Goal: Check status: Check status

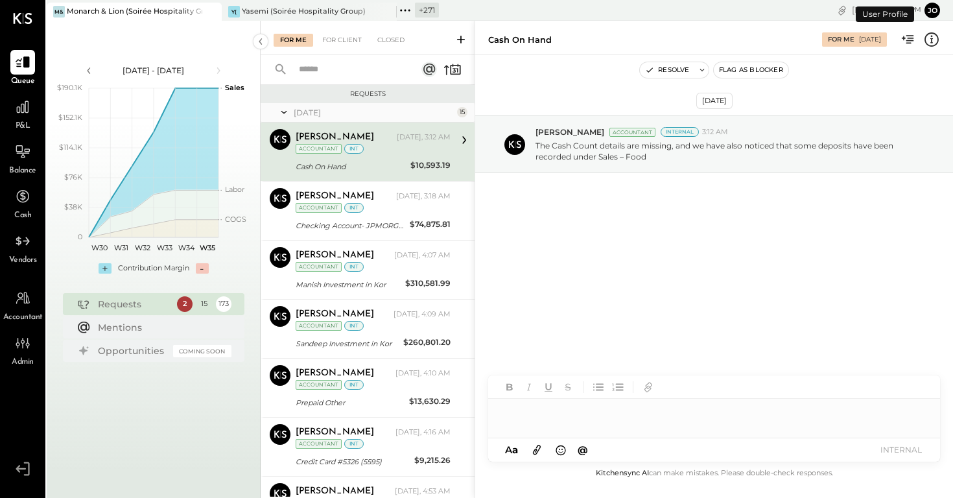
click at [205, 10] on icon at bounding box center [210, 12] width 16 height 16
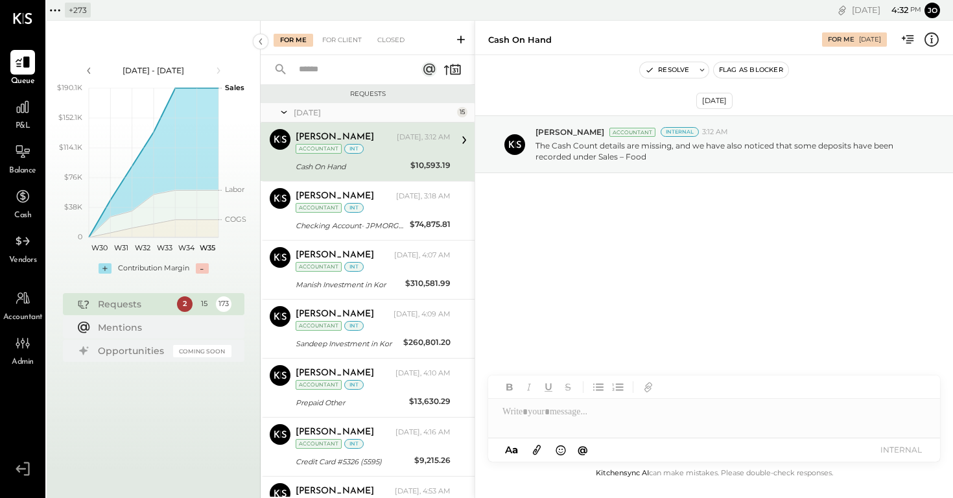
click at [56, 7] on icon at bounding box center [55, 10] width 17 height 17
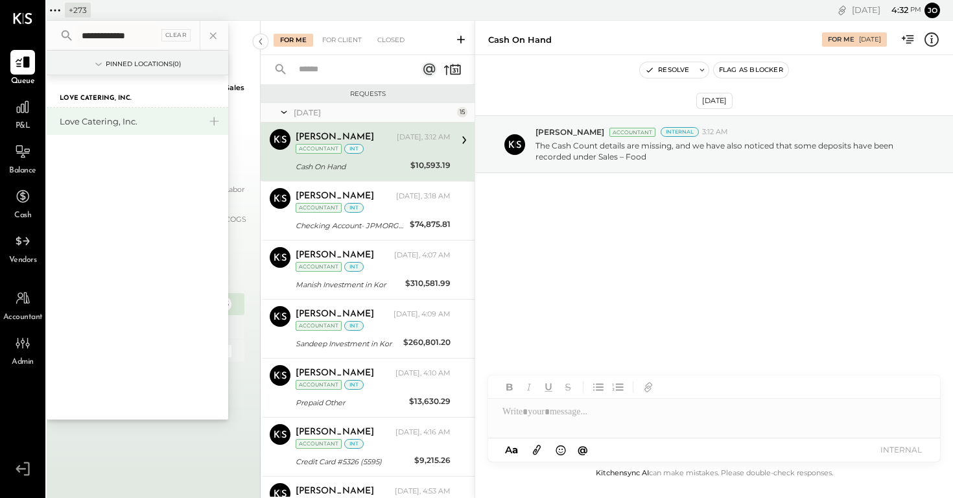
type input "**********"
click at [97, 119] on div "Love Catering, Inc." at bounding box center [130, 121] width 140 height 12
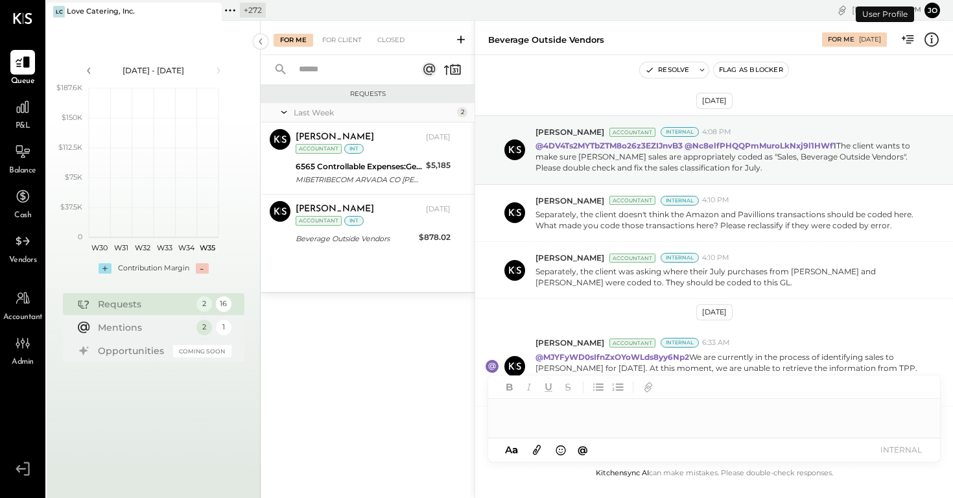
scroll to position [141, 0]
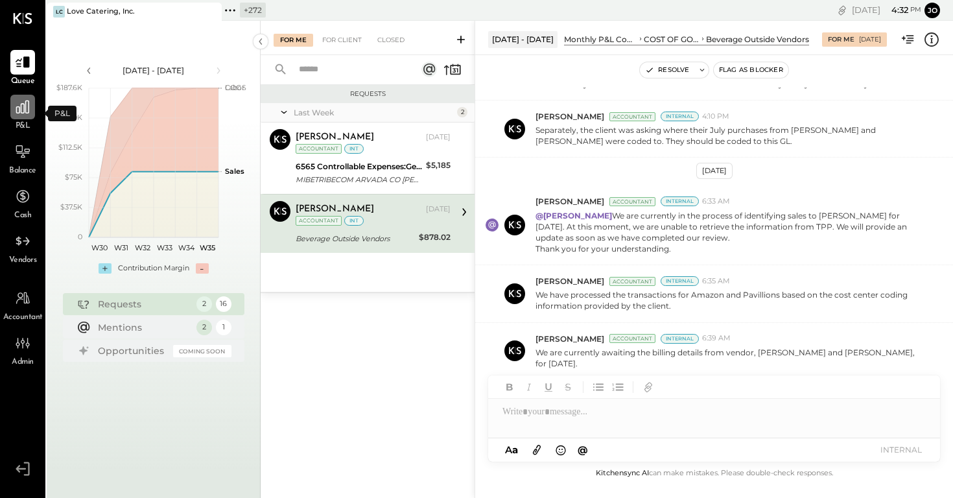
click at [21, 102] on icon at bounding box center [22, 107] width 17 height 17
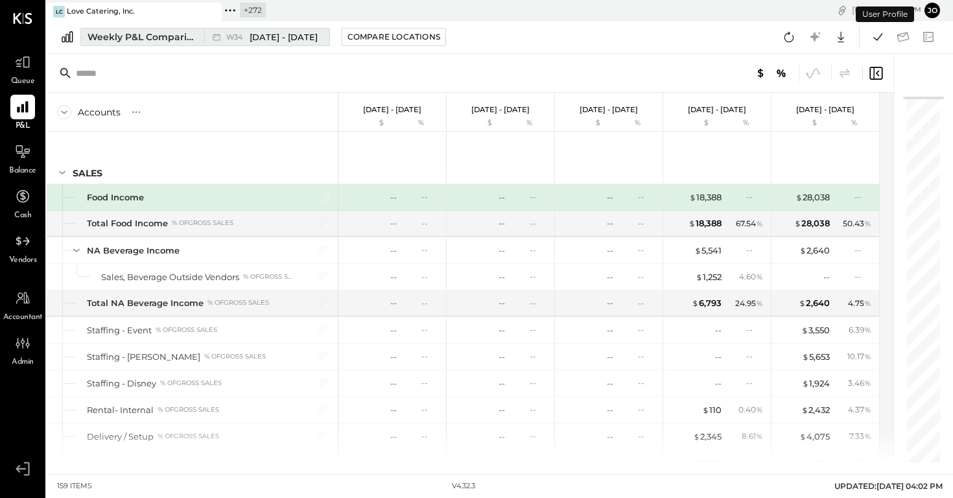
click at [178, 36] on div "Weekly P&L Comparison" at bounding box center [142, 36] width 109 height 13
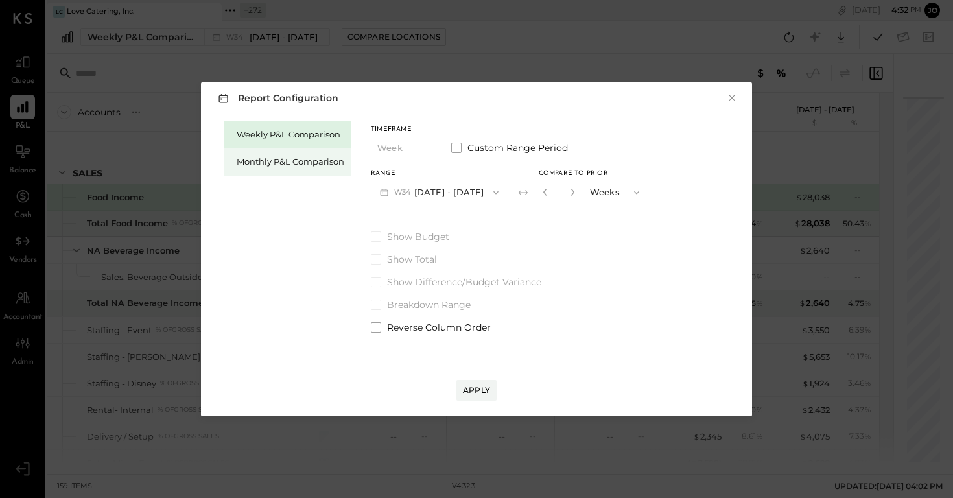
click at [283, 165] on div "Monthly P&L Comparison" at bounding box center [291, 162] width 108 height 12
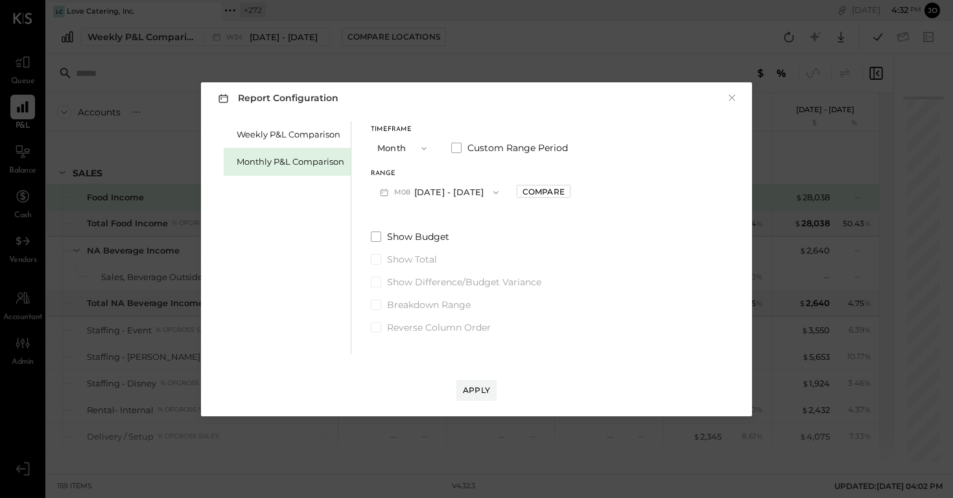
click at [441, 193] on button "M08 [DATE] - [DATE]" at bounding box center [439, 192] width 137 height 24
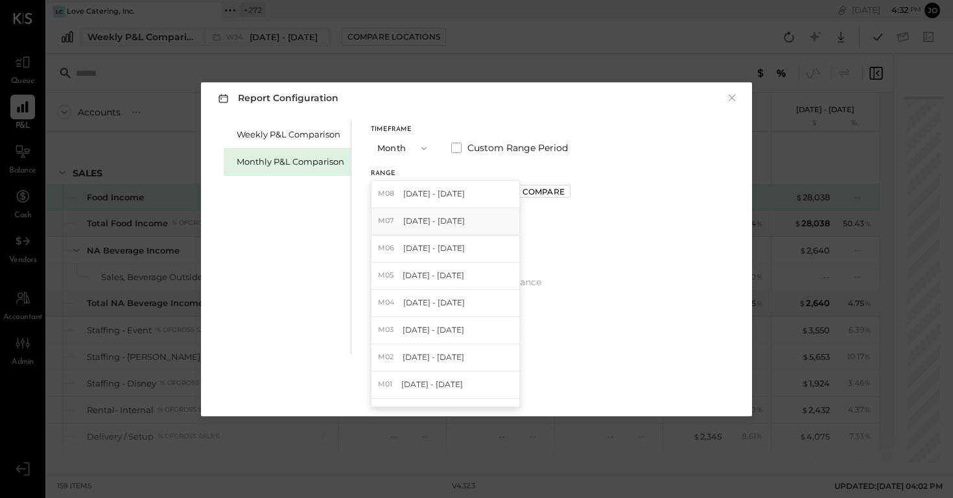
click at [443, 222] on span "[DATE] - [DATE]" at bounding box center [434, 220] width 62 height 11
